Goal: Book appointment/travel/reservation

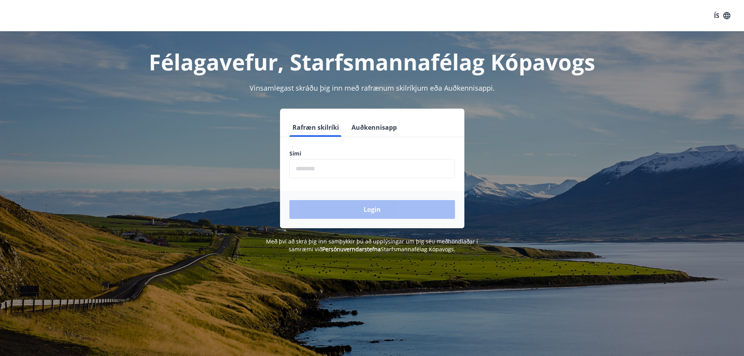
click at [309, 170] on input "phone" at bounding box center [372, 168] width 166 height 19
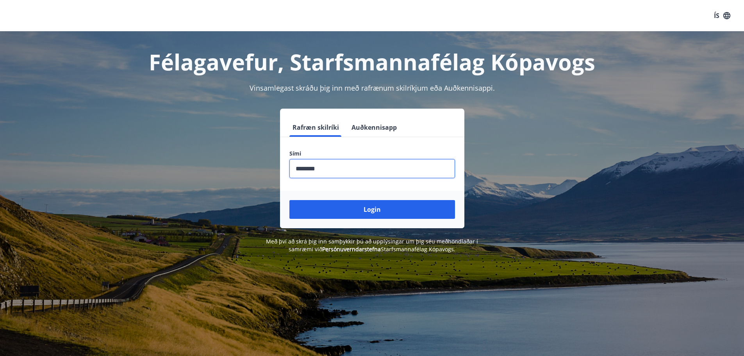
type input "********"
click at [289, 200] on button "Login" at bounding box center [372, 209] width 166 height 19
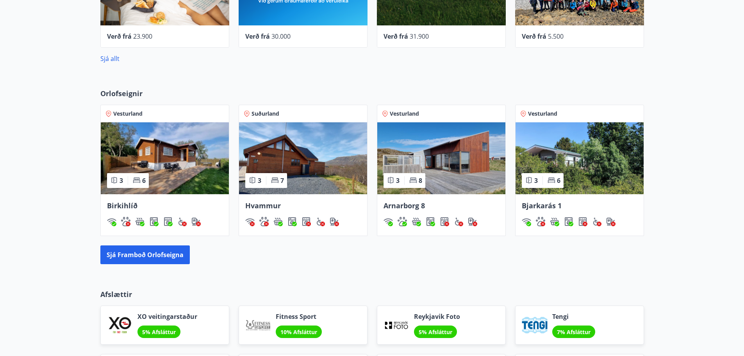
scroll to position [547, 0]
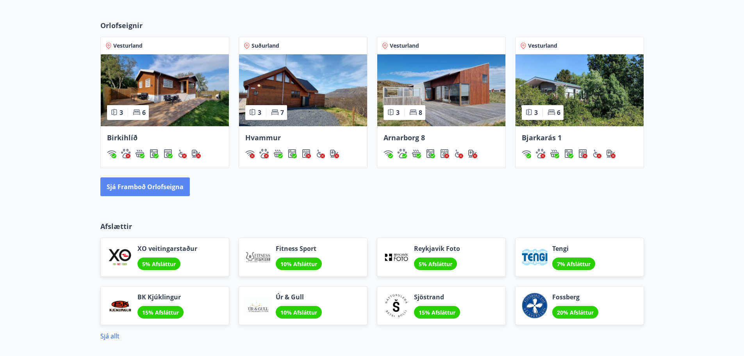
click at [148, 189] on button "Sjá framboð orlofseigna" at bounding box center [144, 186] width 89 height 19
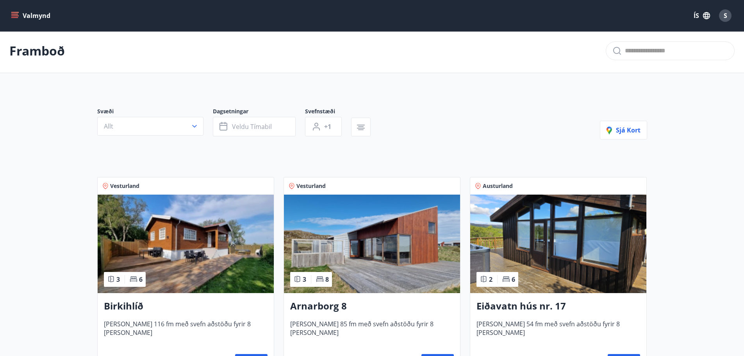
scroll to position [39, 0]
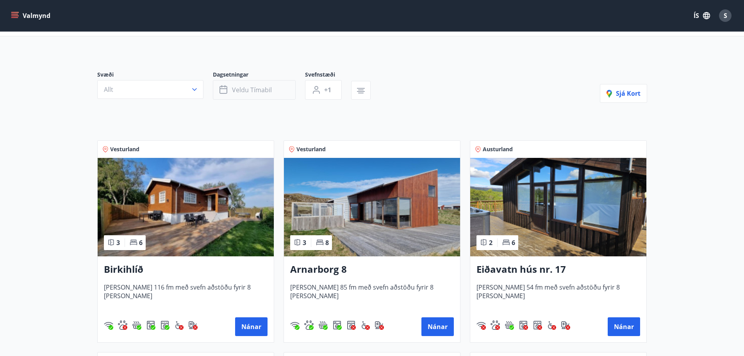
click at [280, 93] on button "Veldu tímabil" at bounding box center [254, 90] width 83 height 20
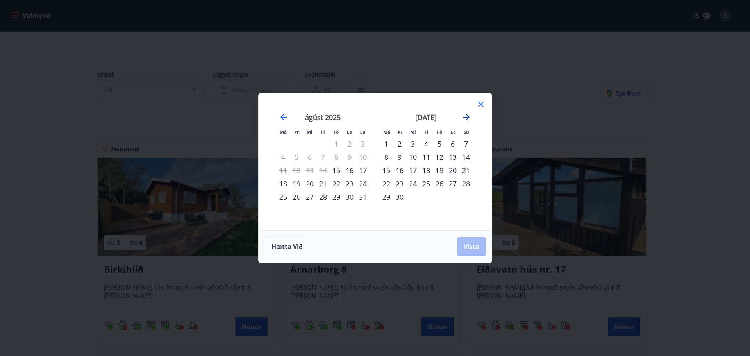
click at [470, 118] on icon "Move forward to switch to the next month." at bounding box center [465, 116] width 9 height 9
click at [453, 184] on div "25" at bounding box center [452, 183] width 13 height 13
click at [471, 248] on span "Vista" at bounding box center [471, 246] width 16 height 9
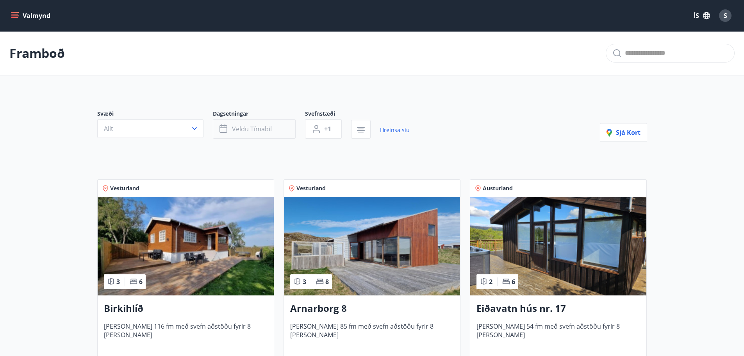
click at [248, 133] on span "Veldu tímabil" at bounding box center [252, 129] width 40 height 9
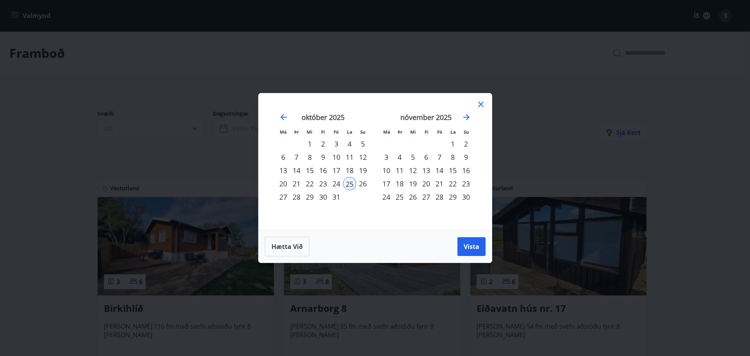
click at [338, 183] on div "24" at bounding box center [335, 183] width 13 height 13
click at [361, 183] on div "26" at bounding box center [362, 183] width 13 height 13
click at [466, 247] on span "Vista" at bounding box center [471, 246] width 16 height 9
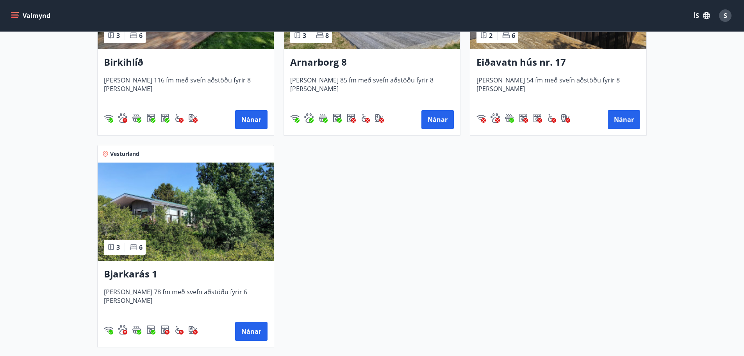
scroll to position [262, 0]
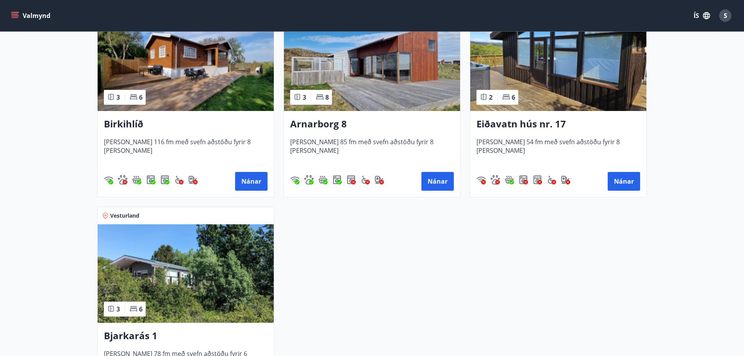
click at [203, 87] on img at bounding box center [186, 61] width 176 height 98
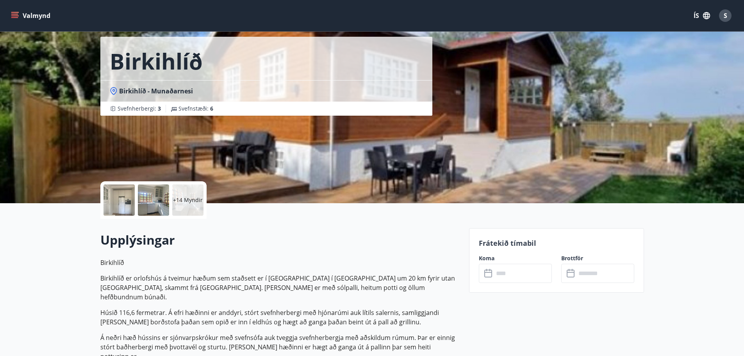
scroll to position [78, 0]
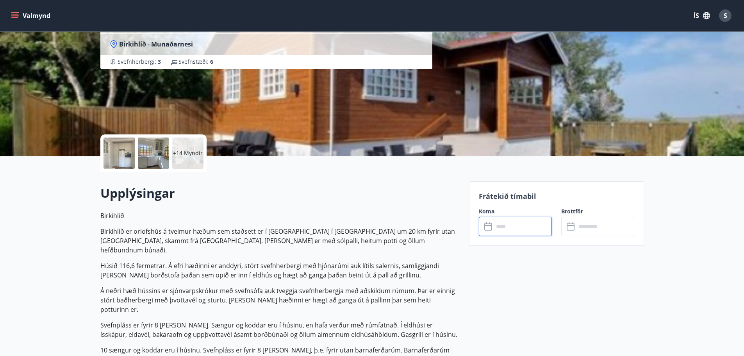
click at [532, 224] on input "text" at bounding box center [522, 226] width 58 height 19
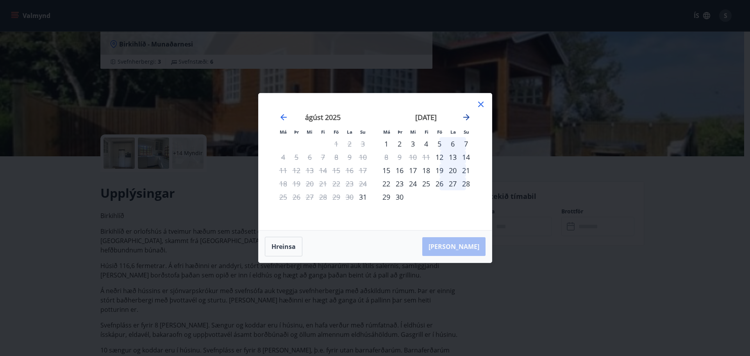
click at [468, 116] on icon "Move forward to switch to the next month." at bounding box center [465, 116] width 9 height 9
click at [437, 183] on div "24" at bounding box center [439, 183] width 13 height 13
click at [384, 198] on div "27" at bounding box center [385, 196] width 13 height 13
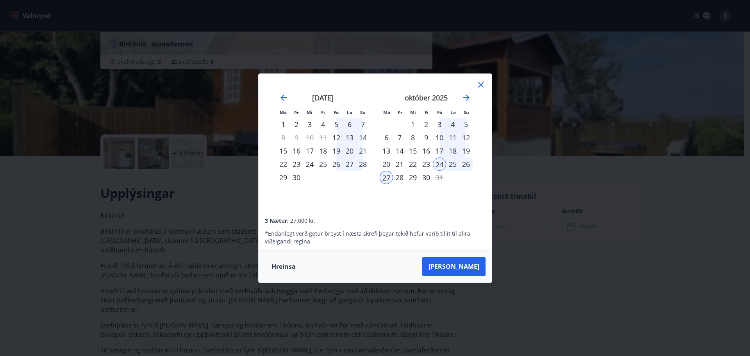
click at [558, 281] on div "Má Þr Mi Fi Fö La Su Má Þr Mi Fi Fö La Su [DATE] 1 2 3 4 5 6 7 8 9 10 11 12 13 …" at bounding box center [375, 178] width 750 height 356
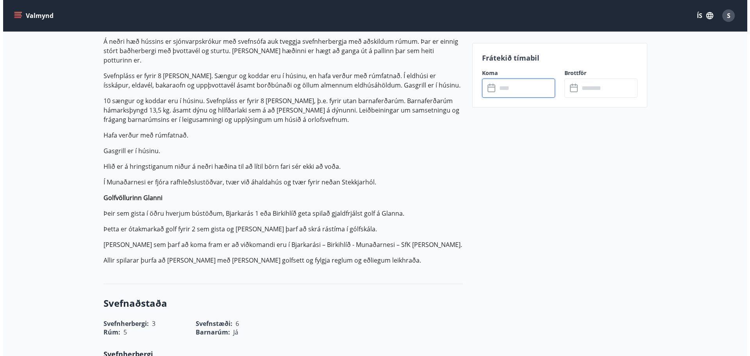
scroll to position [0, 0]
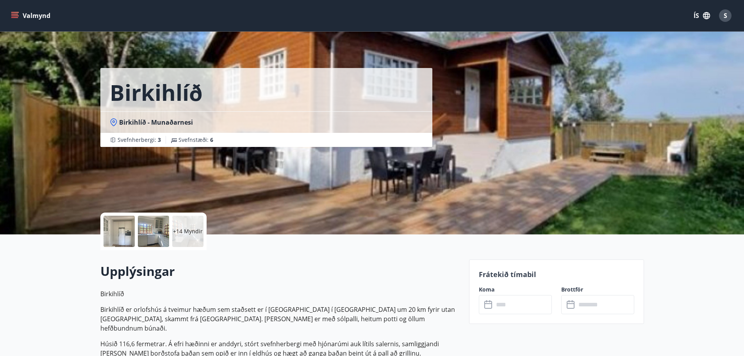
click at [190, 227] on p "+14 Myndir" at bounding box center [188, 231] width 30 height 8
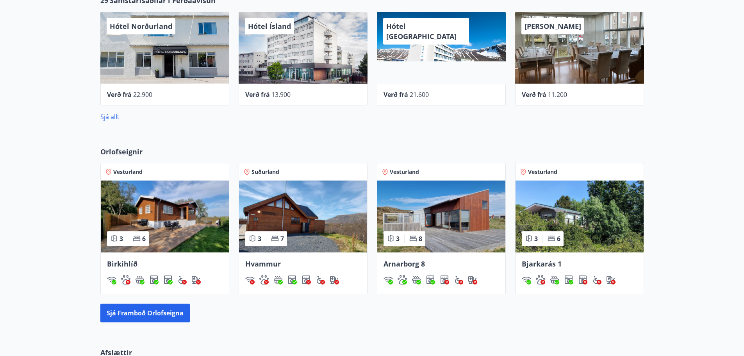
scroll to position [390, 0]
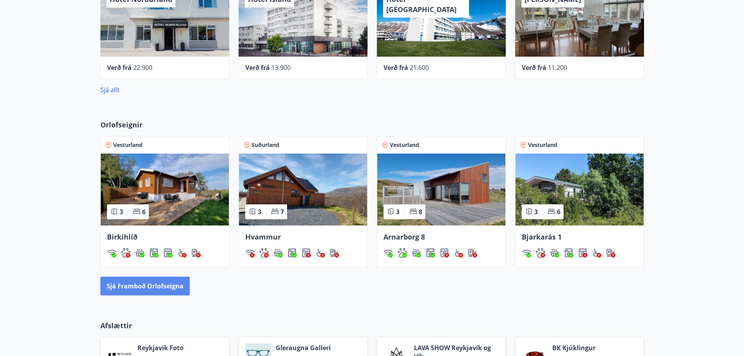
click at [134, 285] on button "Sjá framboð orlofseigna" at bounding box center [144, 285] width 89 height 19
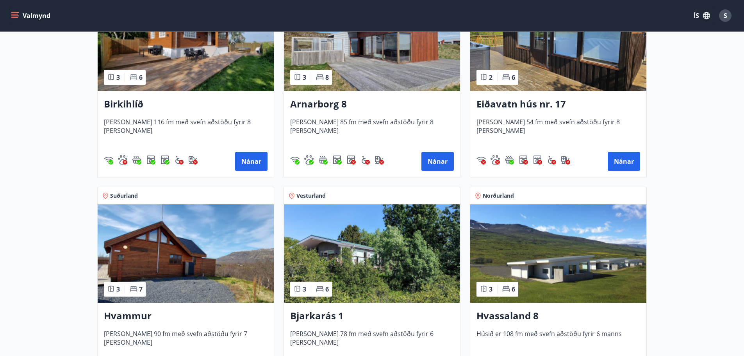
scroll to position [5, 0]
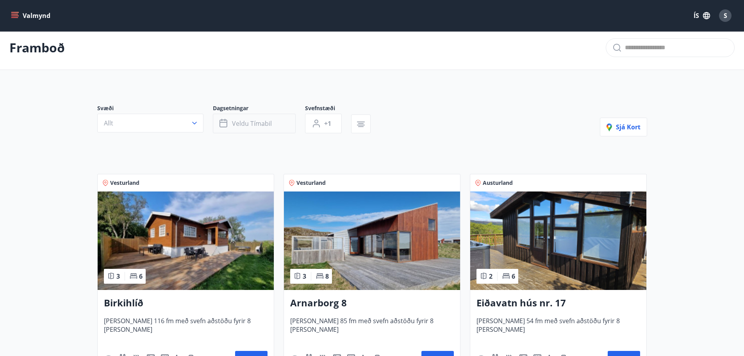
click at [238, 124] on span "Veldu tímabil" at bounding box center [252, 123] width 40 height 9
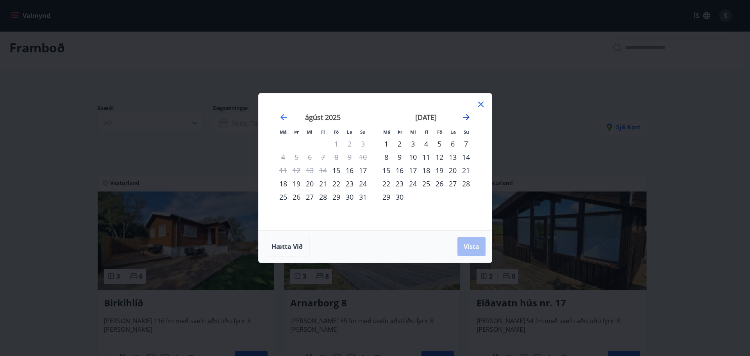
click at [466, 118] on icon "Move forward to switch to the next month." at bounding box center [465, 116] width 9 height 9
click at [438, 183] on div "24" at bounding box center [439, 183] width 13 height 13
click at [426, 185] on div "23" at bounding box center [425, 183] width 13 height 13
click at [464, 183] on div "26" at bounding box center [465, 183] width 13 height 13
click at [477, 246] on span "Vista" at bounding box center [471, 246] width 16 height 9
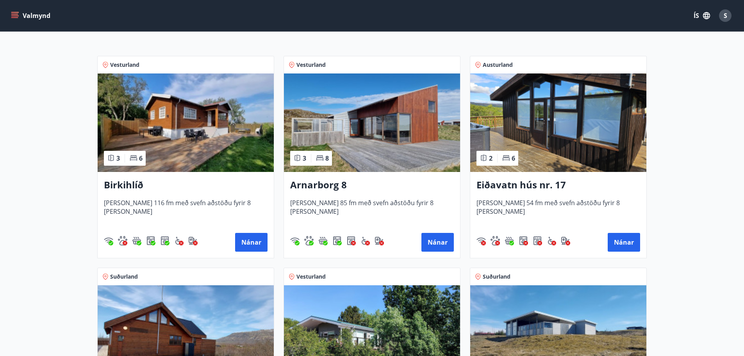
scroll to position [106, 0]
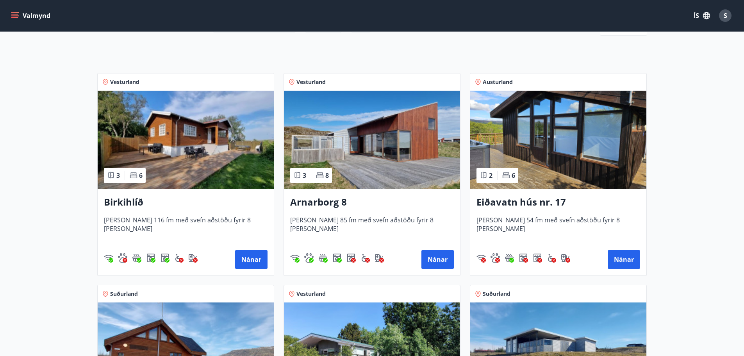
click at [392, 155] on img at bounding box center [372, 140] width 176 height 98
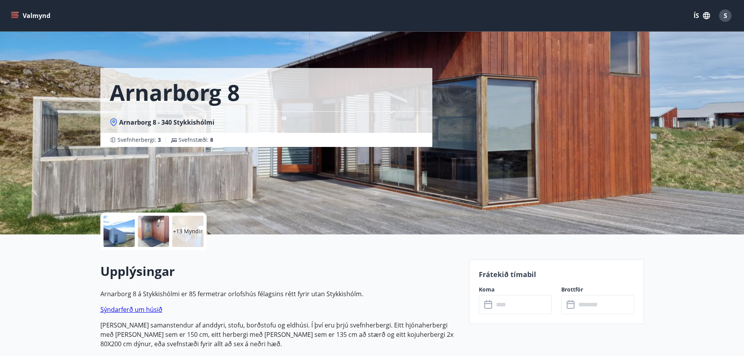
click at [187, 230] on p "+13 Myndir" at bounding box center [188, 231] width 30 height 8
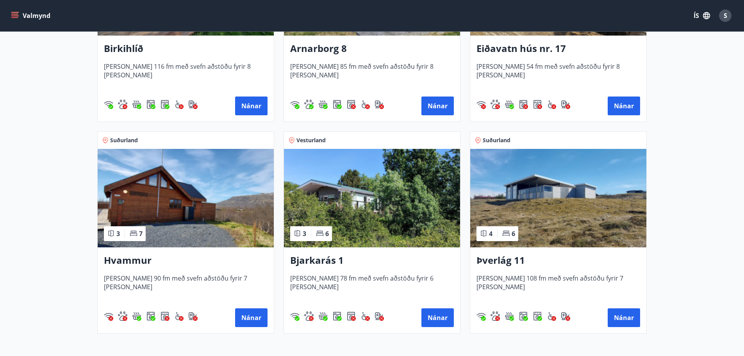
scroll to position [273, 0]
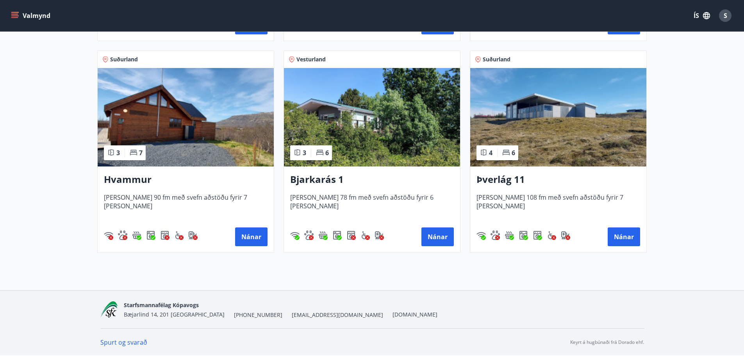
click at [560, 139] on img at bounding box center [558, 117] width 176 height 98
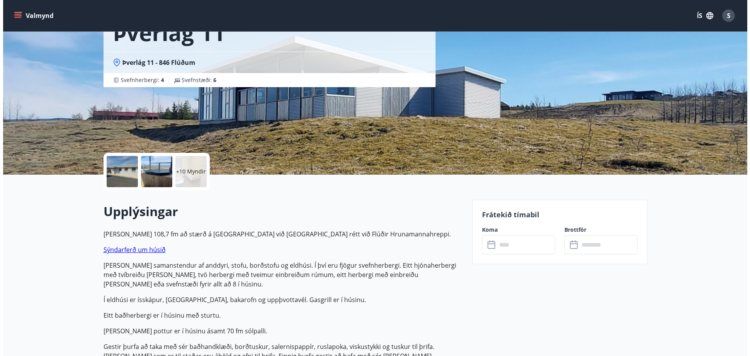
scroll to position [78, 0]
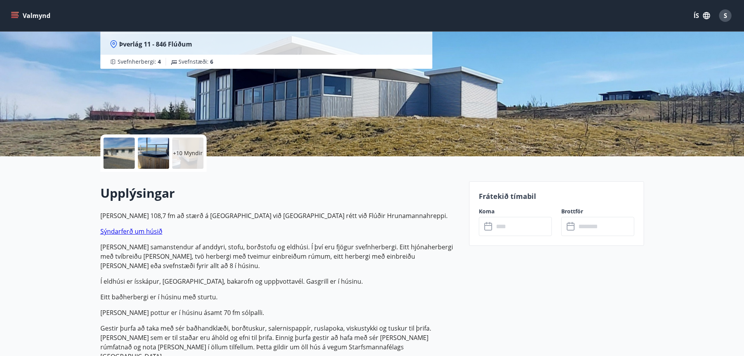
click at [185, 150] on p "+10 Myndir" at bounding box center [188, 153] width 30 height 8
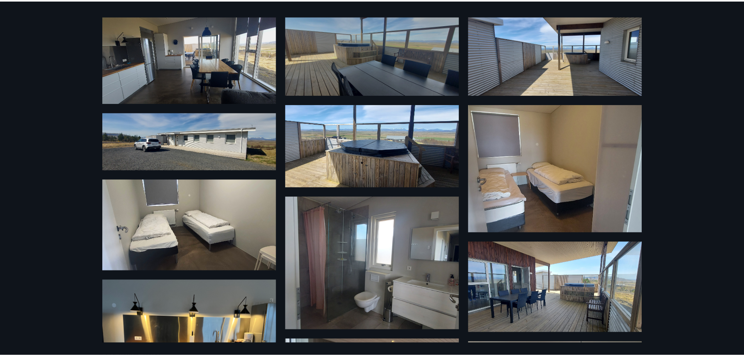
scroll to position [0, 0]
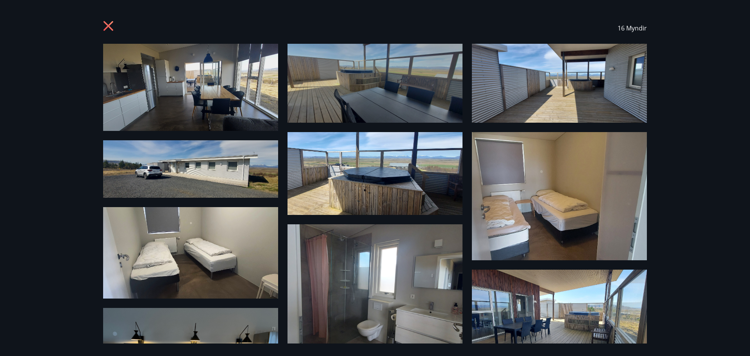
click at [107, 28] on icon at bounding box center [109, 27] width 12 height 12
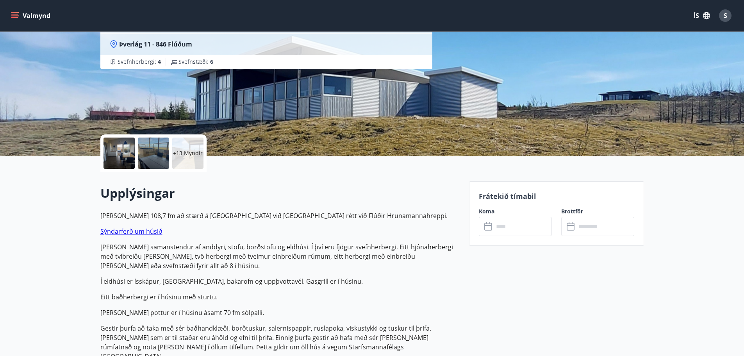
click at [127, 232] on link "Sýndarferð um húsið" at bounding box center [131, 231] width 62 height 9
click at [141, 232] on link "Sýndarferð um húsið" at bounding box center [131, 231] width 62 height 9
click at [116, 231] on link "Sýndarferð um húsið" at bounding box center [131, 231] width 62 height 9
click at [388, 294] on p "Húsið er 108,7 fm að stærð á frábærum útsýnisstað við Langholtsfjall rétt við F…" at bounding box center [279, 340] width 359 height 259
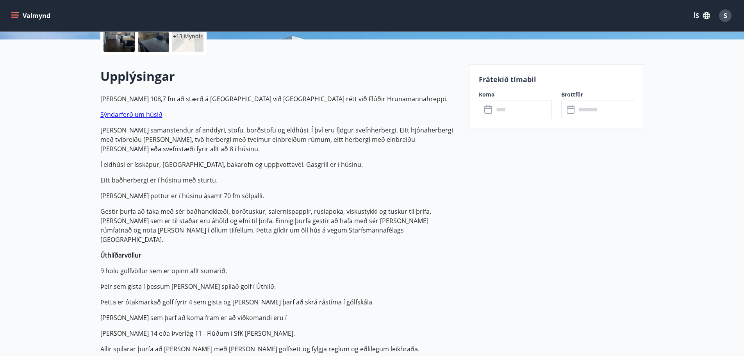
scroll to position [195, 0]
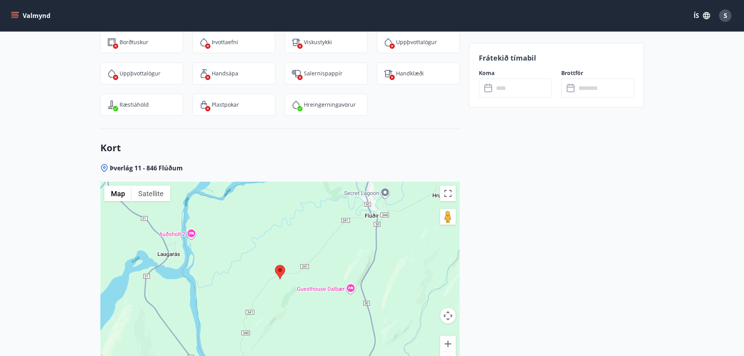
scroll to position [1288, 0]
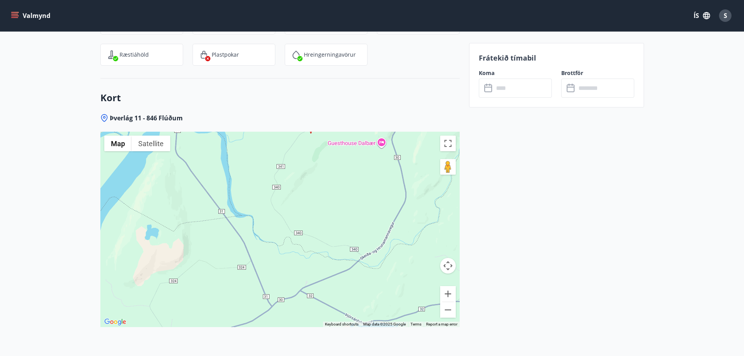
drag, startPoint x: 351, startPoint y: 271, endPoint x: 383, endPoint y: 175, distance: 101.4
click at [383, 175] on div at bounding box center [279, 229] width 359 height 195
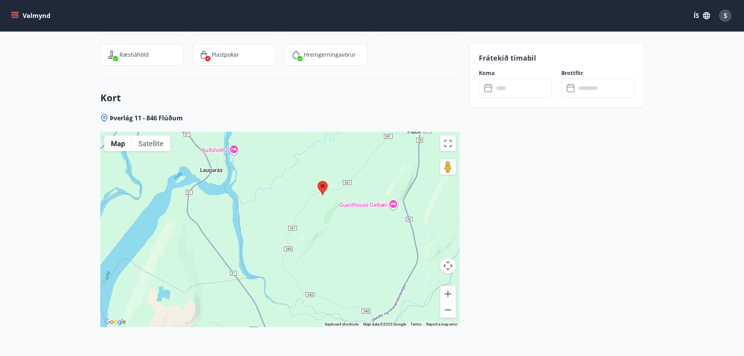
drag, startPoint x: 316, startPoint y: 249, endPoint x: 328, endPoint y: 310, distance: 61.6
click at [328, 310] on div "Þverlág 11 - 846 Flúðum ← Move left → Move right ↑ Move up ↓ Move down + Zoom i…" at bounding box center [279, 236] width 359 height 244
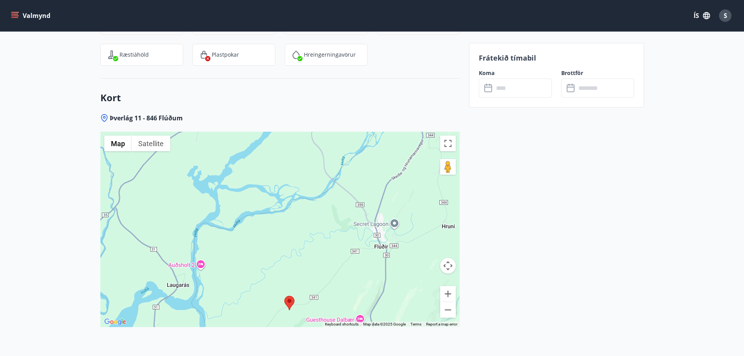
drag, startPoint x: 368, startPoint y: 150, endPoint x: 333, endPoint y: 260, distance: 115.3
click at [333, 260] on div at bounding box center [279, 229] width 359 height 195
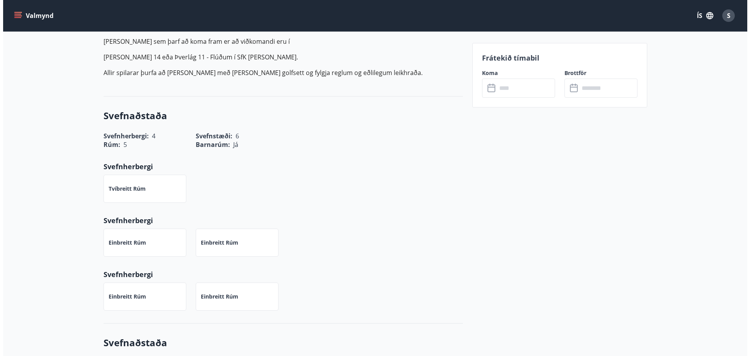
scroll to position [117, 0]
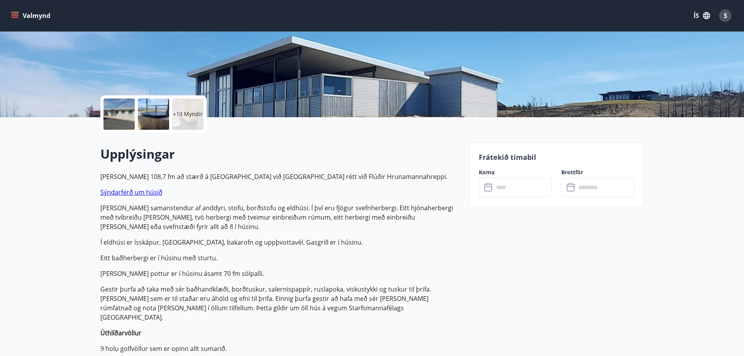
click at [192, 115] on p "+10 Myndir" at bounding box center [188, 114] width 30 height 8
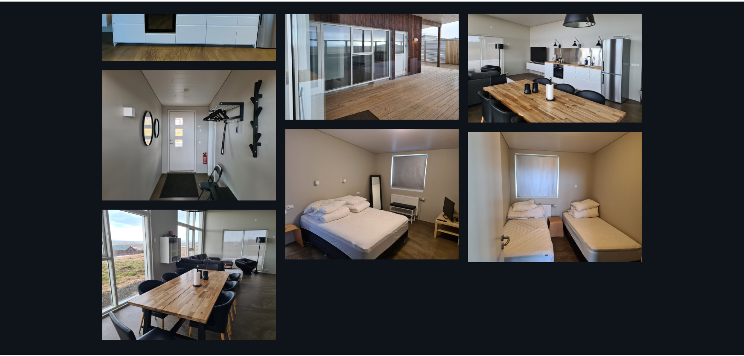
scroll to position [0, 0]
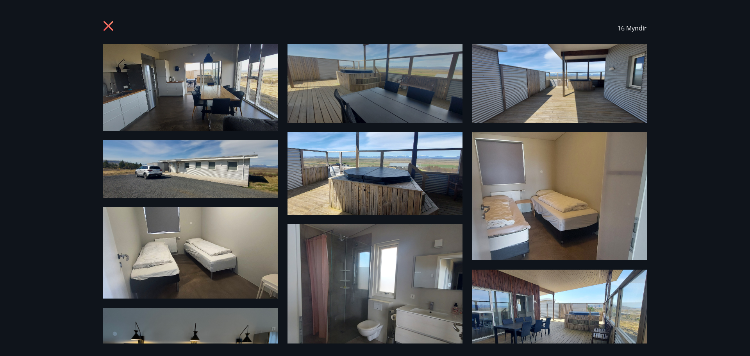
click at [109, 25] on icon at bounding box center [108, 26] width 2 height 2
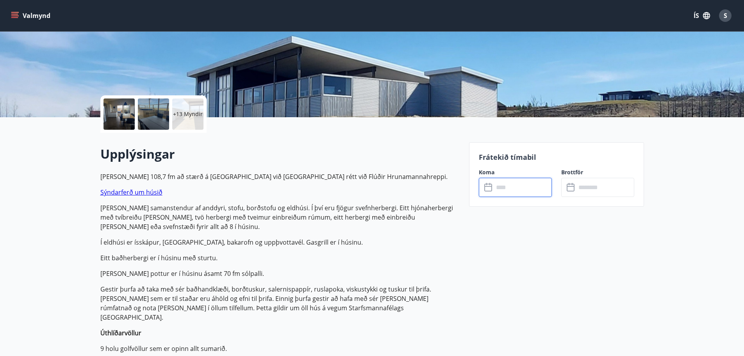
click at [517, 185] on input "text" at bounding box center [522, 187] width 58 height 19
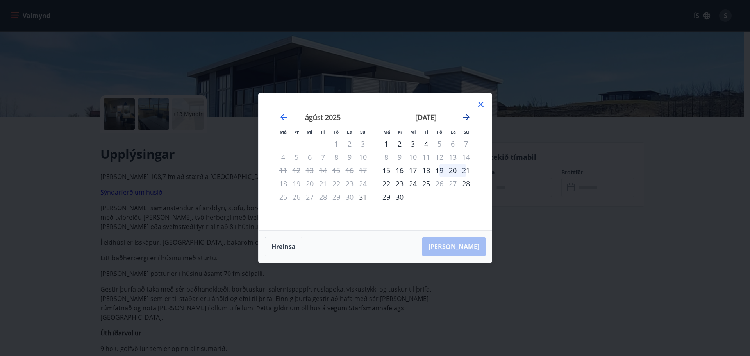
click at [465, 115] on icon "Move forward to switch to the next month." at bounding box center [465, 116] width 9 height 9
click at [588, 252] on div "Má Þr Mi Fi Fö La Su Má Þr Mi Fi Fö La Su [DATE] 1 2 3 4 5 6 7 8 9 10 11 12 13 …" at bounding box center [375, 178] width 750 height 356
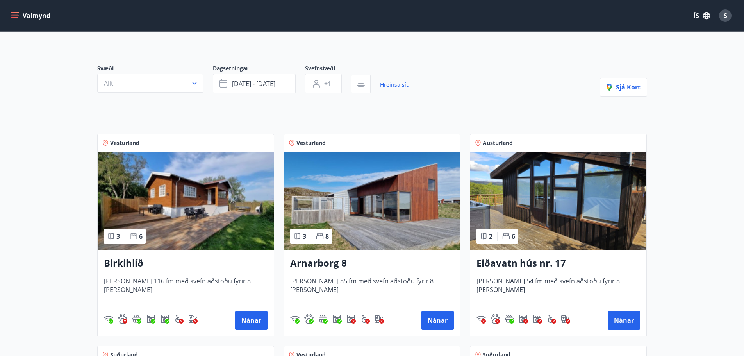
scroll to position [39, 0]
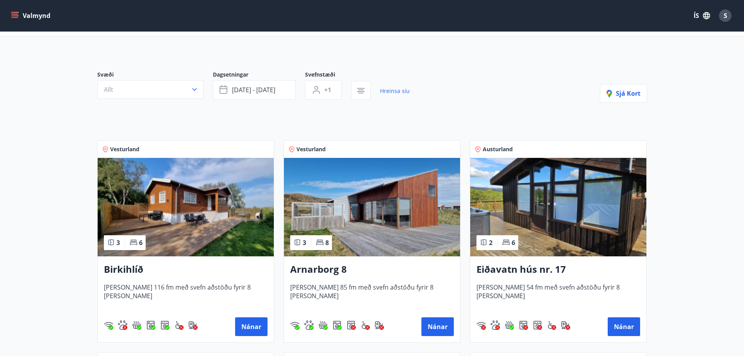
click at [372, 212] on img at bounding box center [372, 207] width 176 height 98
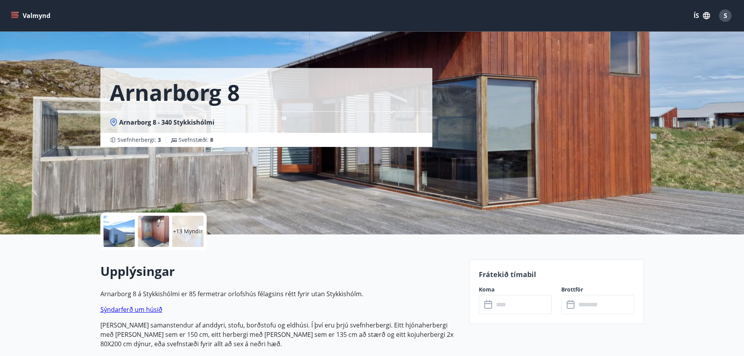
click at [184, 228] on p "+13 Myndir" at bounding box center [188, 231] width 30 height 8
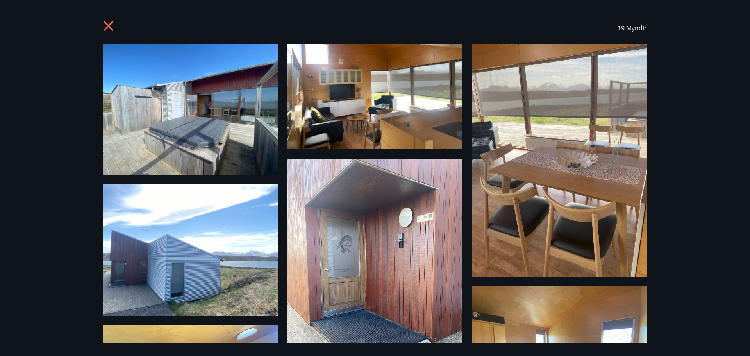
click at [109, 27] on icon at bounding box center [108, 26] width 2 height 2
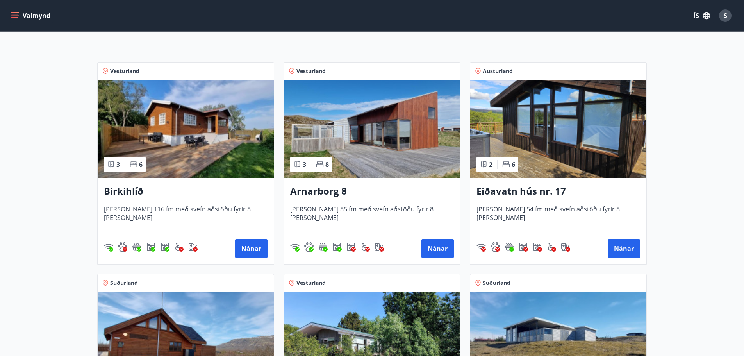
click at [565, 130] on img at bounding box center [558, 129] width 176 height 98
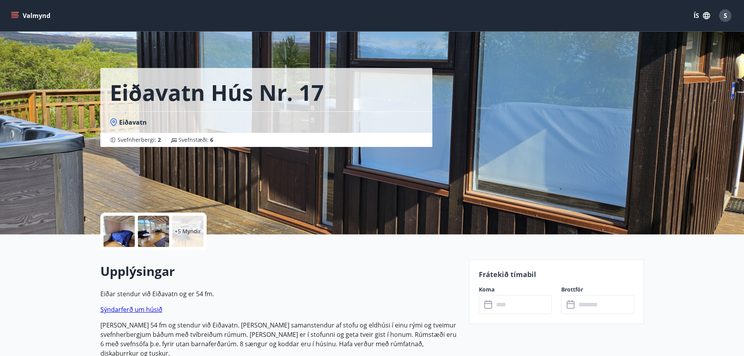
click at [189, 230] on p "+5 Myndir" at bounding box center [187, 231] width 27 height 8
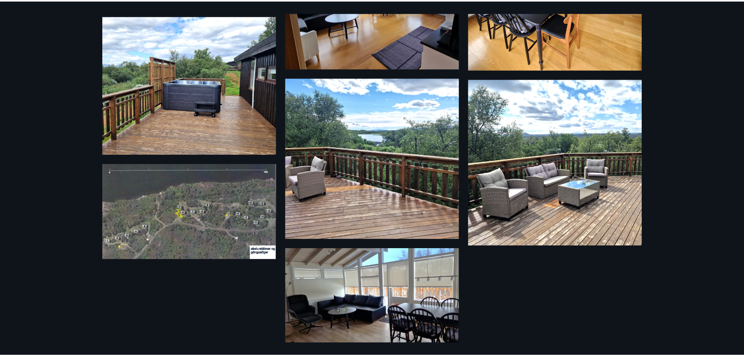
scroll to position [329, 0]
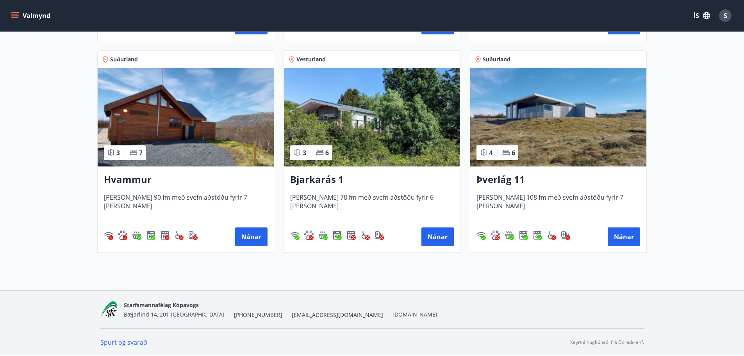
click at [179, 110] on img at bounding box center [186, 117] width 176 height 98
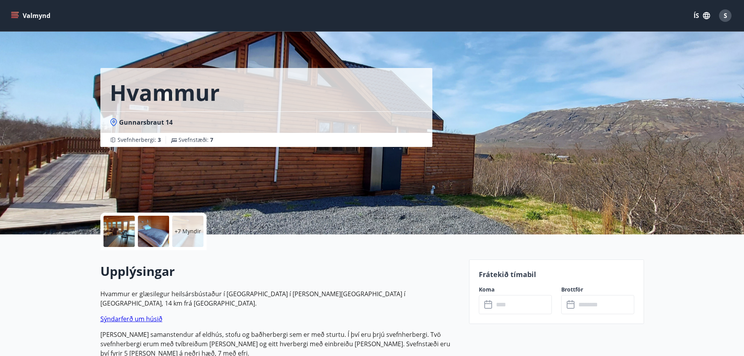
click at [177, 229] on p "+7 Myndir" at bounding box center [187, 231] width 27 height 8
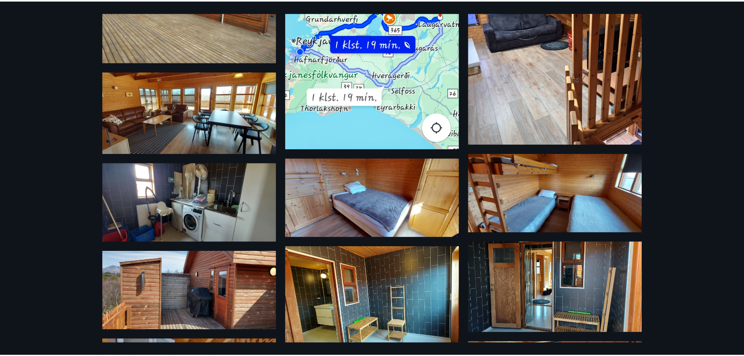
scroll to position [117, 0]
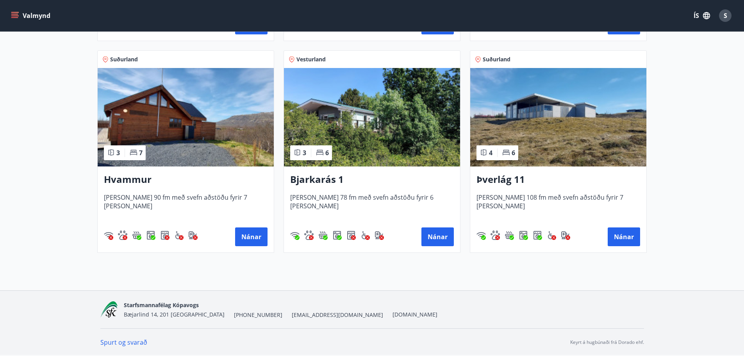
click at [393, 135] on img at bounding box center [372, 117] width 176 height 98
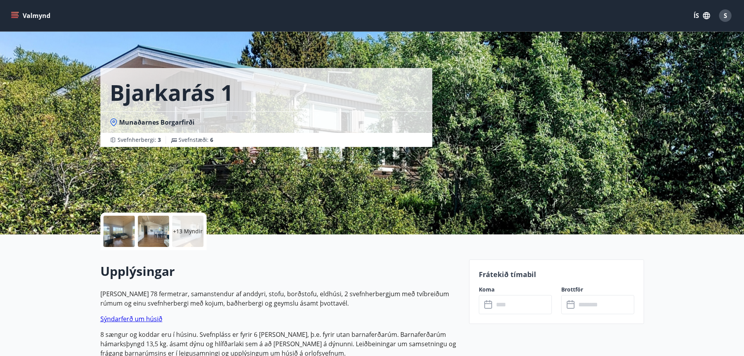
click at [190, 231] on p "+13 Myndir" at bounding box center [188, 231] width 30 height 8
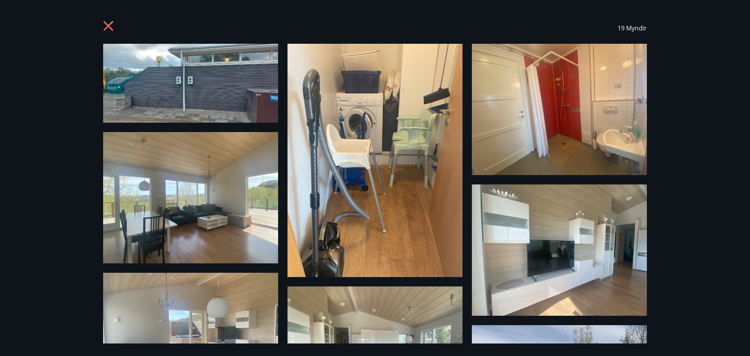
click at [110, 25] on icon at bounding box center [109, 27] width 12 height 12
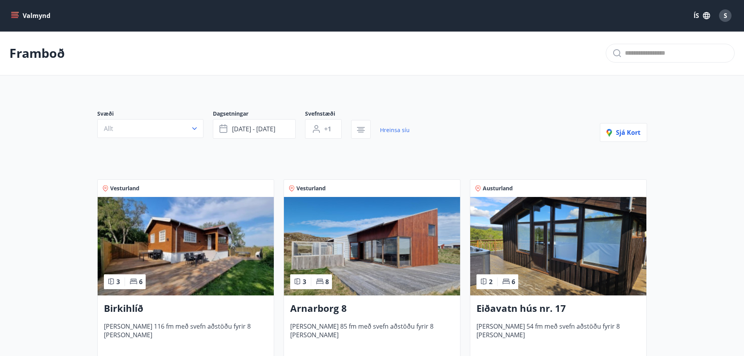
click at [183, 230] on img at bounding box center [186, 246] width 176 height 98
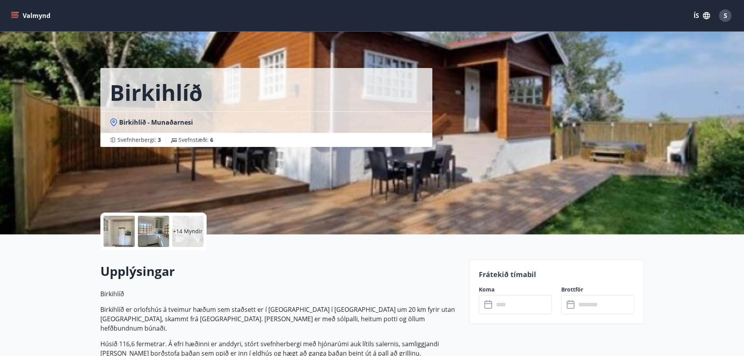
click at [187, 231] on p "+14 Myndir" at bounding box center [188, 231] width 30 height 8
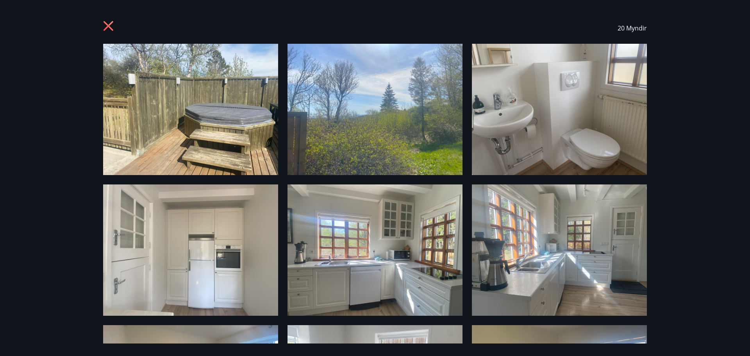
click at [106, 25] on icon at bounding box center [108, 26] width 10 height 10
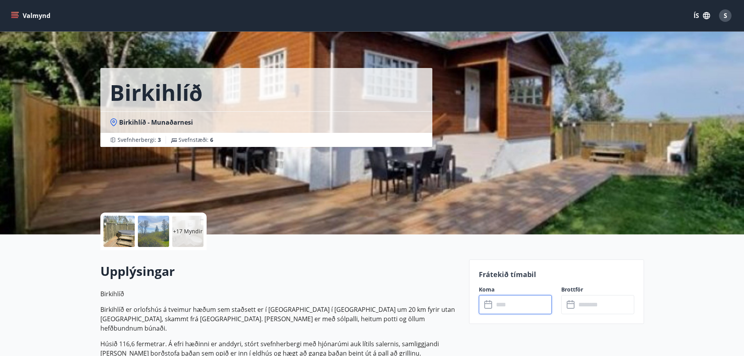
click at [512, 304] on input "text" at bounding box center [522, 304] width 58 height 19
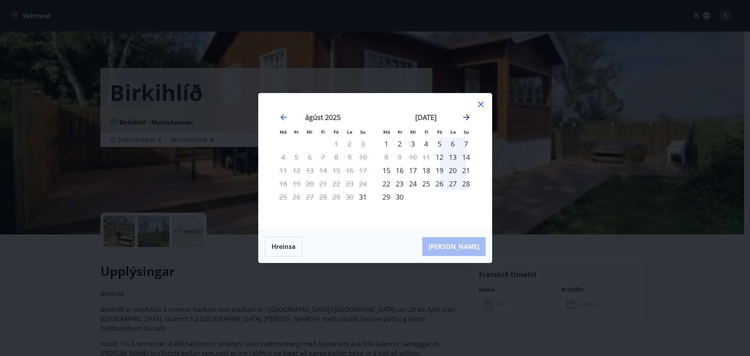
click at [467, 116] on icon "Move forward to switch to the next month." at bounding box center [466, 117] width 6 height 6
click at [675, 303] on div "Má Þr Mi Fi Fö La Su Má Þr Mi Fi Fö La Su [DATE] 1 2 3 4 5 6 7 8 9 10 11 12 13 …" at bounding box center [375, 178] width 750 height 356
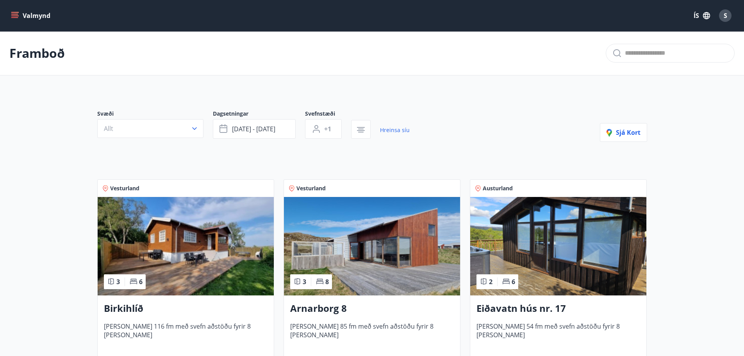
click at [378, 229] on img at bounding box center [372, 246] width 176 height 98
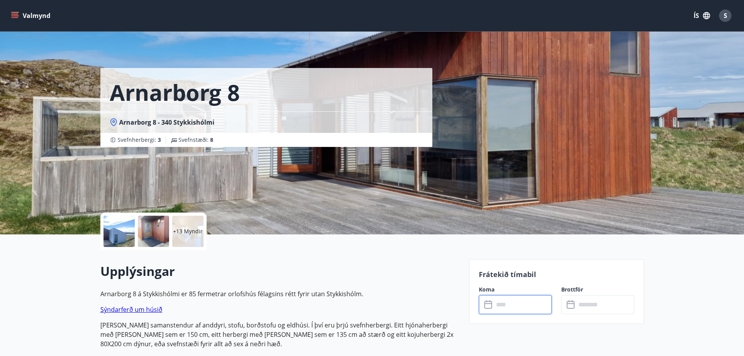
click at [509, 304] on input "text" at bounding box center [522, 304] width 58 height 19
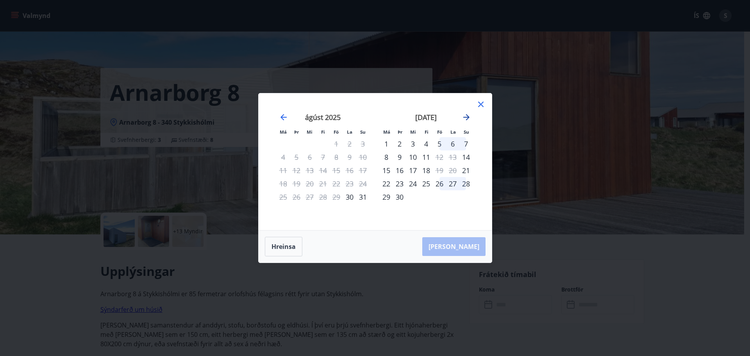
click at [463, 116] on icon "Move forward to switch to the next month." at bounding box center [465, 116] width 9 height 9
click at [686, 279] on div "Má Þr Mi Fi Fö La Su Má Þr Mi Fi Fö La Su [DATE] 1 2 3 4 5 6 7 8 9 10 11 12 13 …" at bounding box center [375, 178] width 750 height 356
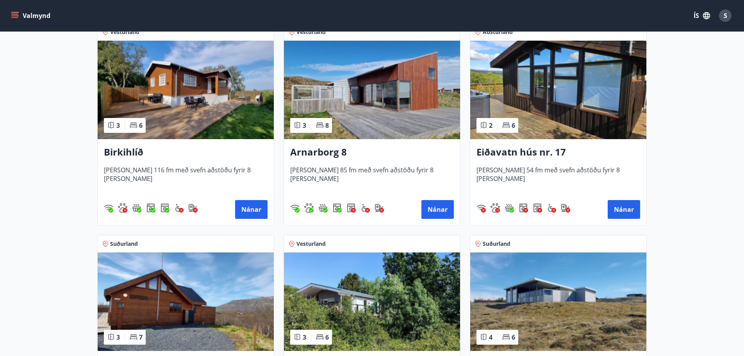
scroll to position [312, 0]
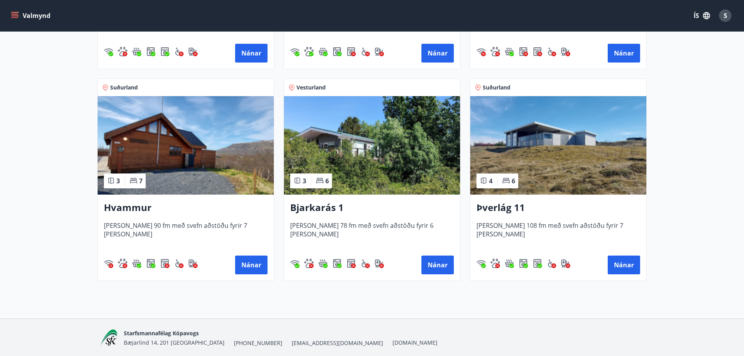
click at [572, 127] on img at bounding box center [558, 145] width 176 height 98
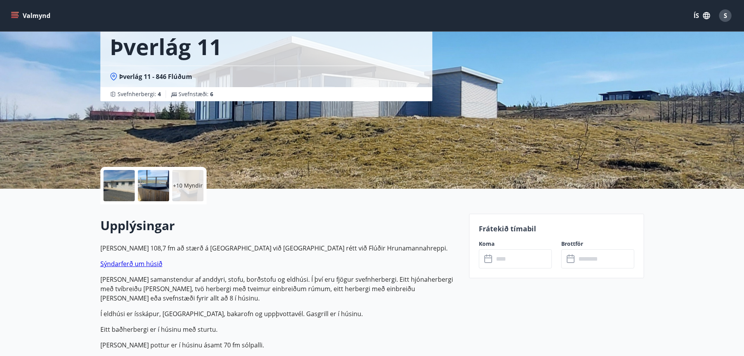
scroll to position [117, 0]
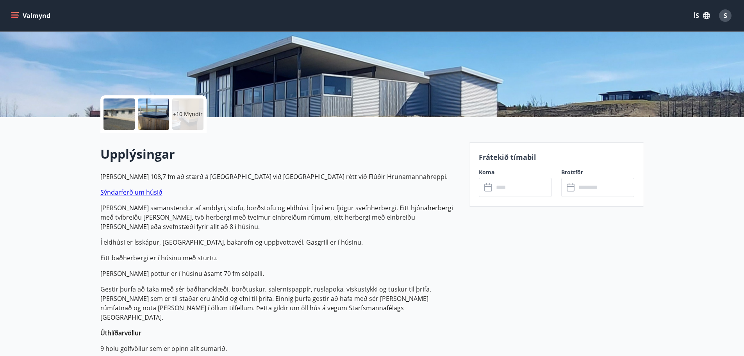
click at [488, 184] on icon at bounding box center [488, 187] width 8 height 8
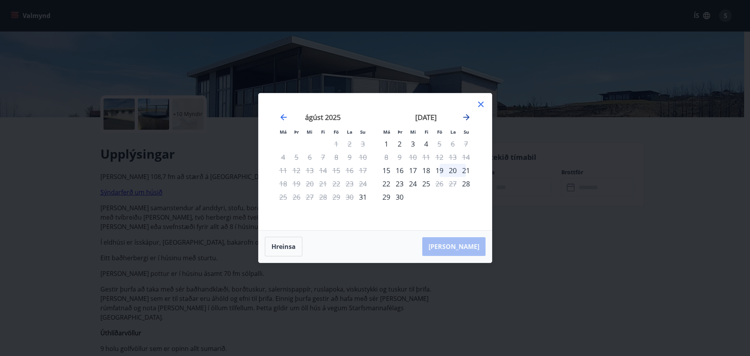
click at [466, 117] on icon "Move forward to switch to the next month." at bounding box center [466, 117] width 6 height 6
click at [665, 214] on div "Má Þr Mi Fi Fö La Su Má Þr Mi Fi Fö La Su [DATE] 1 2 3 4 5 6 7 8 9 10 11 12 13 …" at bounding box center [375, 178] width 750 height 356
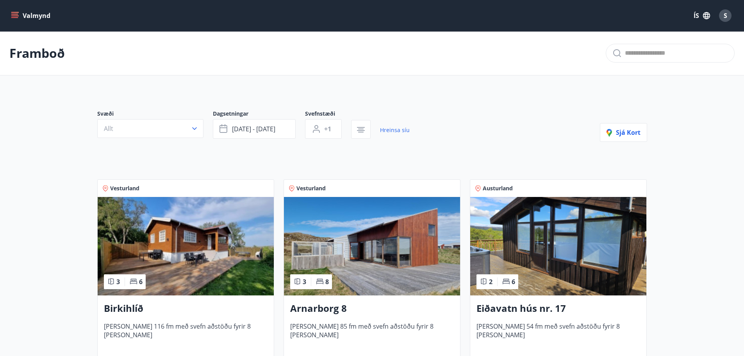
click at [170, 240] on img at bounding box center [186, 246] width 176 height 98
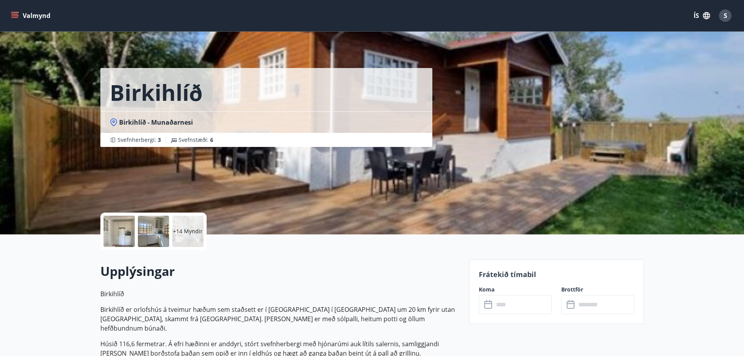
click at [183, 228] on p "+14 Myndir" at bounding box center [188, 231] width 30 height 8
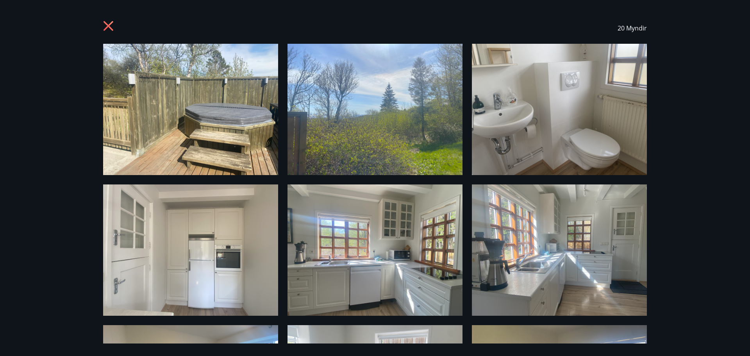
click at [108, 25] on icon at bounding box center [108, 26] width 2 height 2
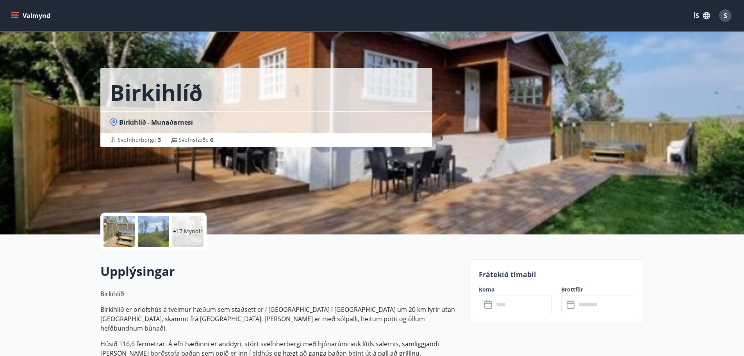
scroll to position [117, 0]
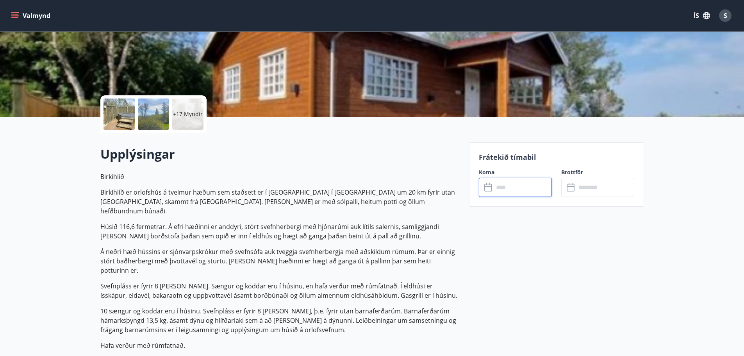
click at [526, 190] on input "text" at bounding box center [522, 187] width 58 height 19
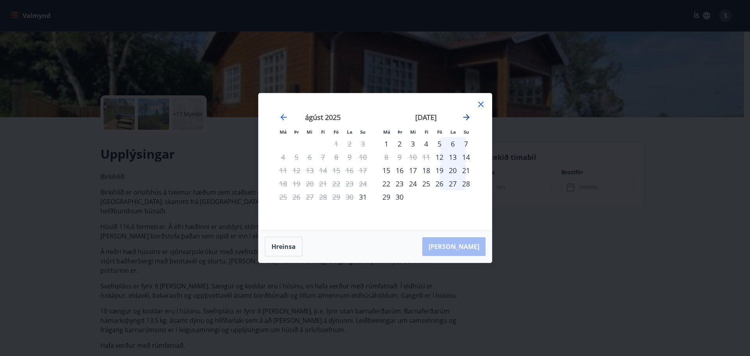
click at [465, 118] on icon "Move forward to switch to the next month." at bounding box center [465, 116] width 9 height 9
click at [428, 182] on div "23" at bounding box center [425, 183] width 13 height 13
click at [467, 183] on div "26" at bounding box center [465, 183] width 13 height 13
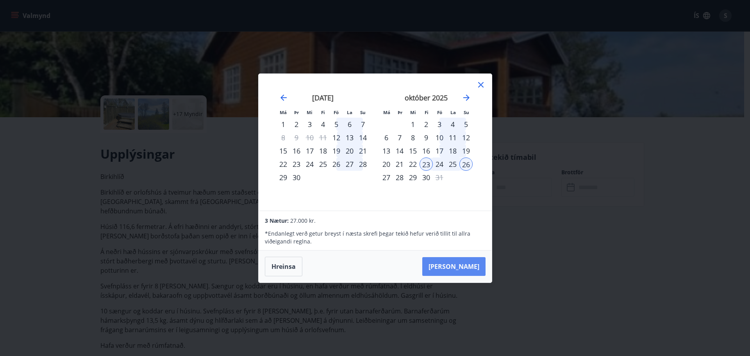
click at [461, 267] on button "[PERSON_NAME]" at bounding box center [453, 266] width 63 height 19
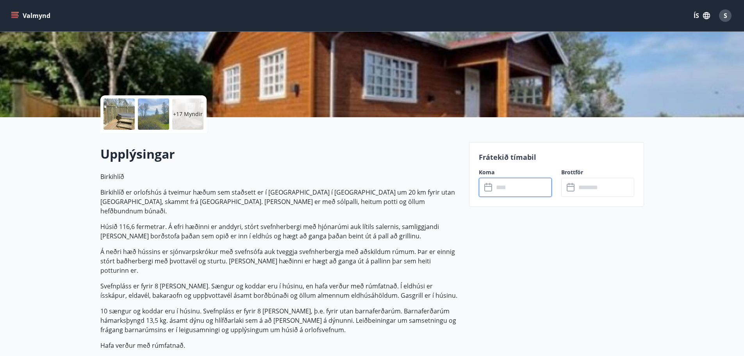
type input "******"
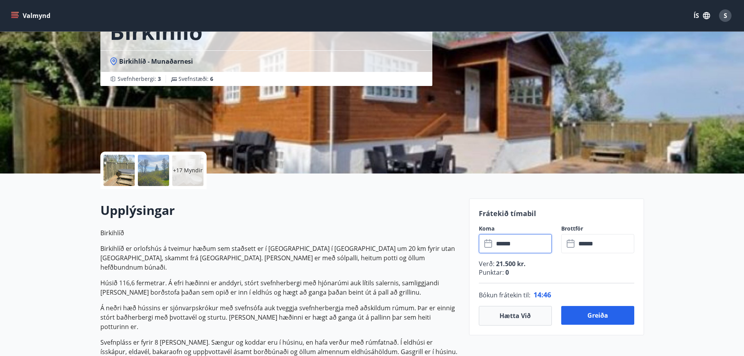
scroll to position [0, 0]
